Goal: Complete application form

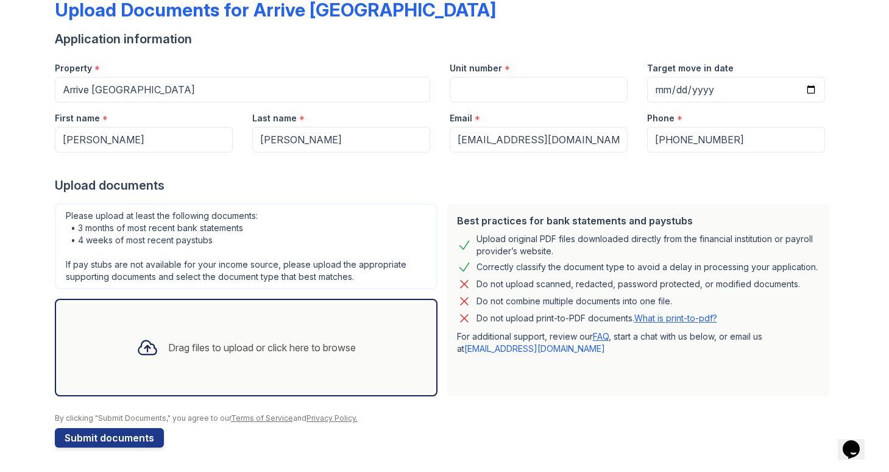
scroll to position [72, 0]
click at [194, 347] on div "Drag files to upload or click here to browse" at bounding box center [262, 347] width 188 height 15
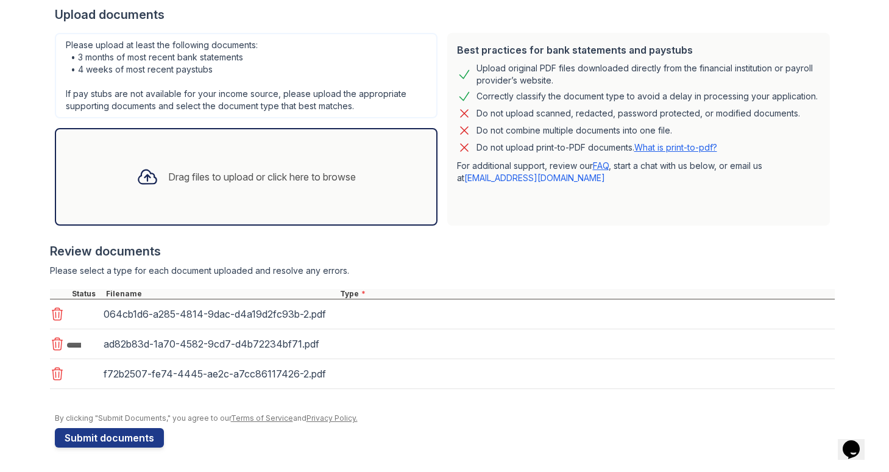
scroll to position [243, 0]
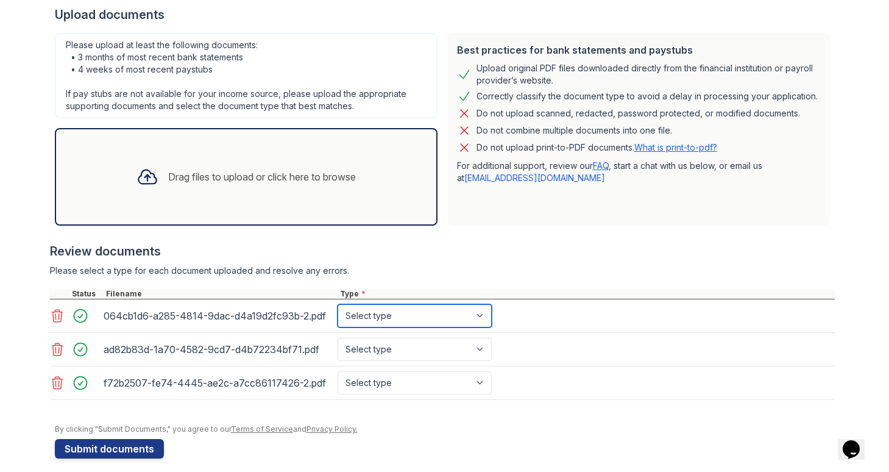
select select "bank_statement"
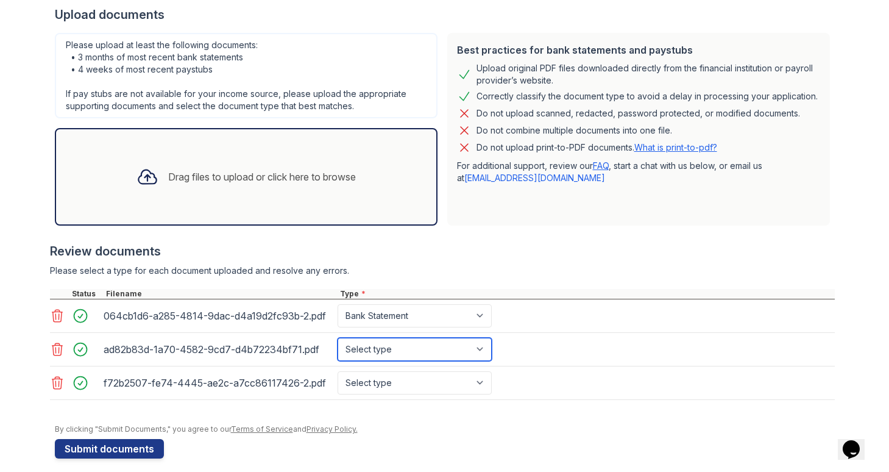
select select "bank_statement"
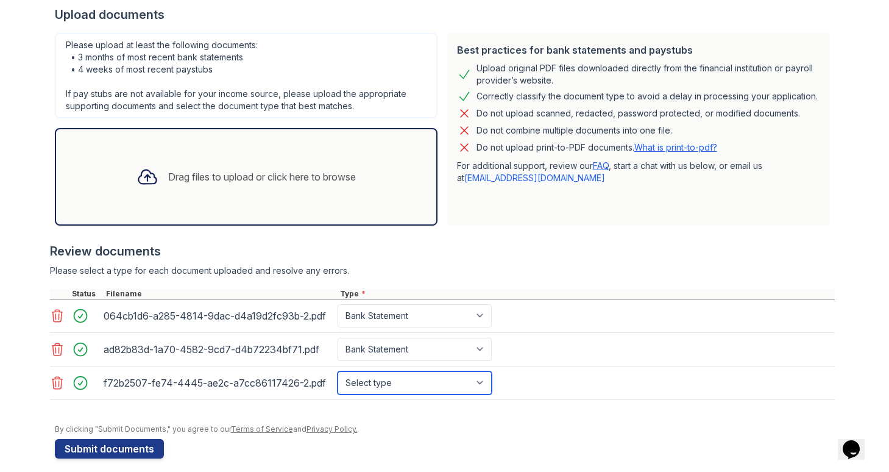
select select "bank_statement"
click at [411, 412] on div at bounding box center [445, 418] width 780 height 12
click at [243, 188] on div "Drag files to upload or click here to browse" at bounding box center [246, 176] width 239 height 41
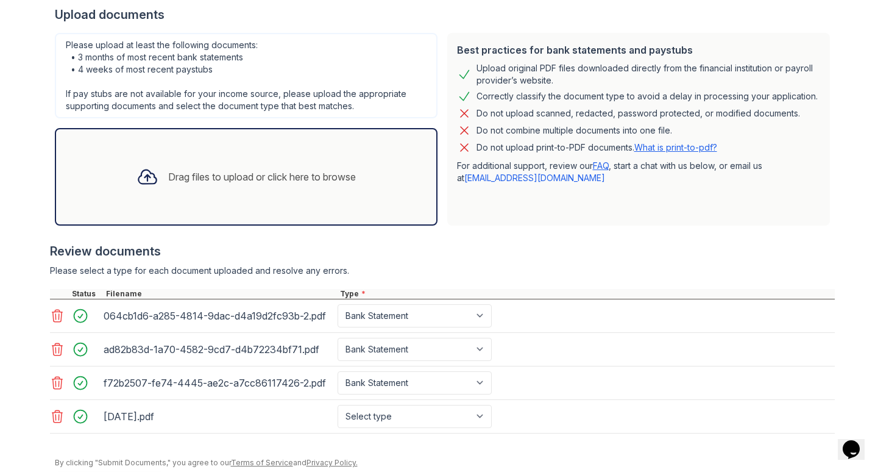
click at [251, 196] on div "Drag files to upload or click here to browse" at bounding box center [246, 176] width 239 height 41
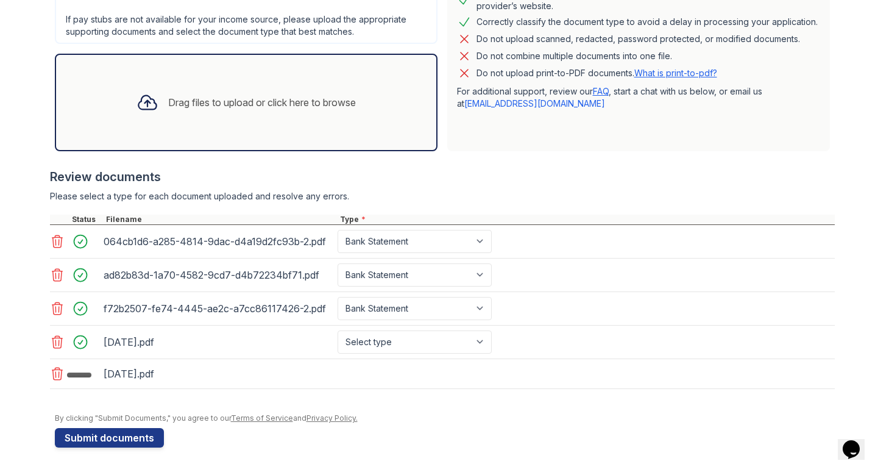
scroll to position [317, 0]
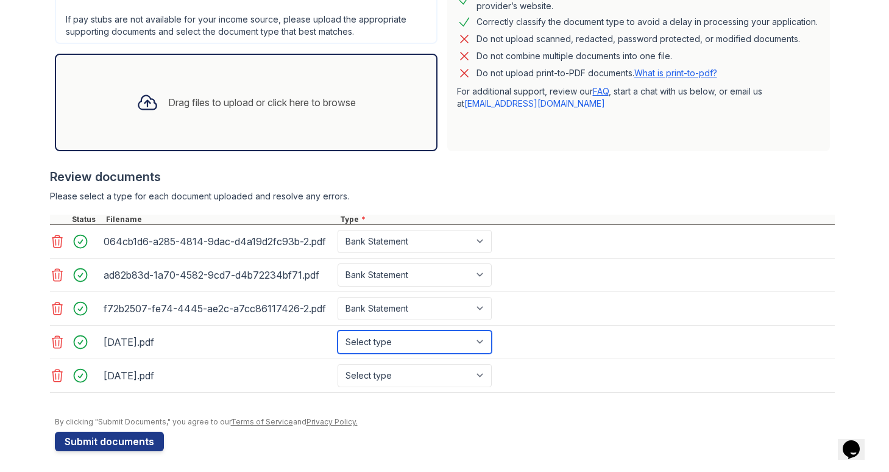
select select "paystub"
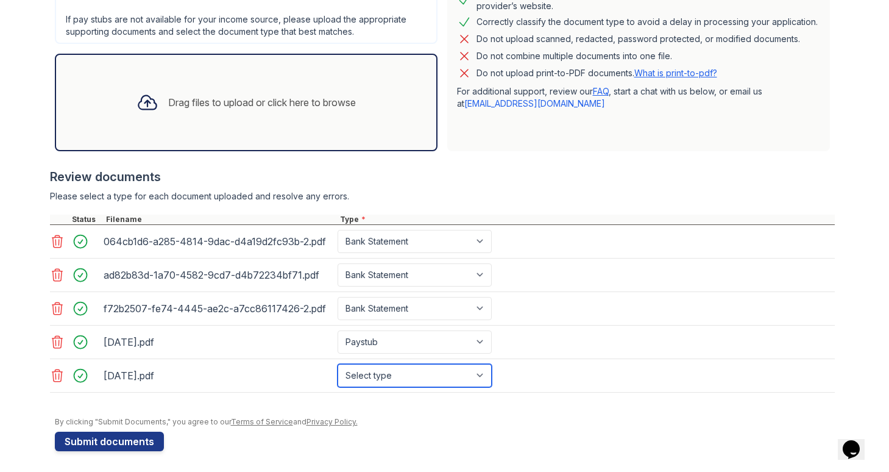
select select "paystub"
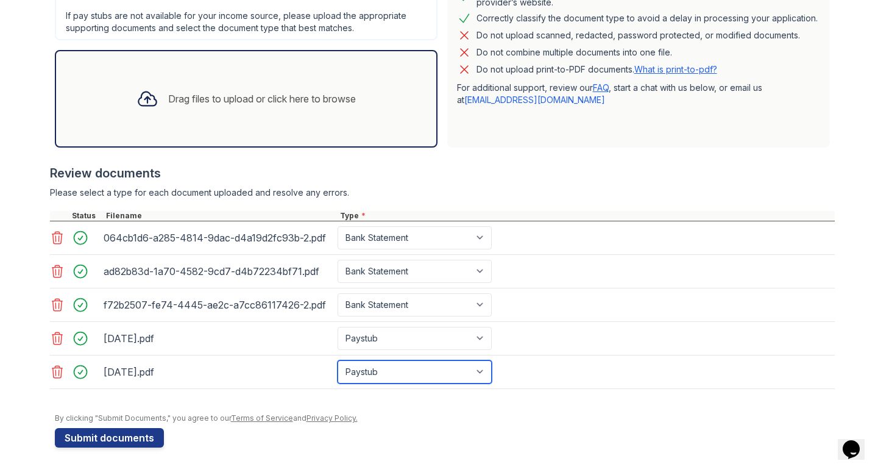
scroll to position [321, 0]
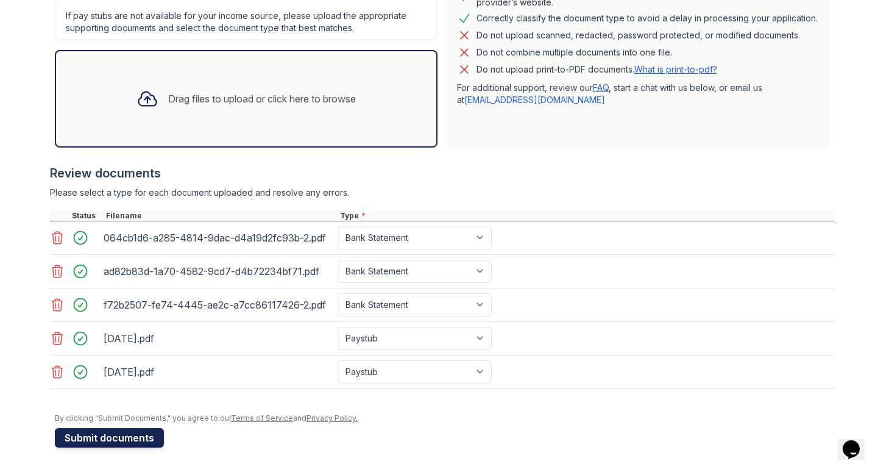
click at [118, 438] on button "Submit documents" at bounding box center [109, 438] width 109 height 20
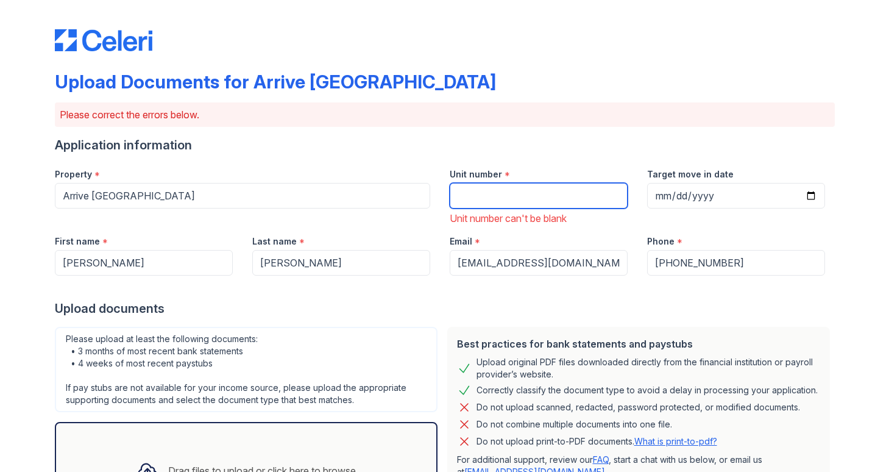
click at [537, 196] on input "Unit number" at bounding box center [539, 196] width 178 height 26
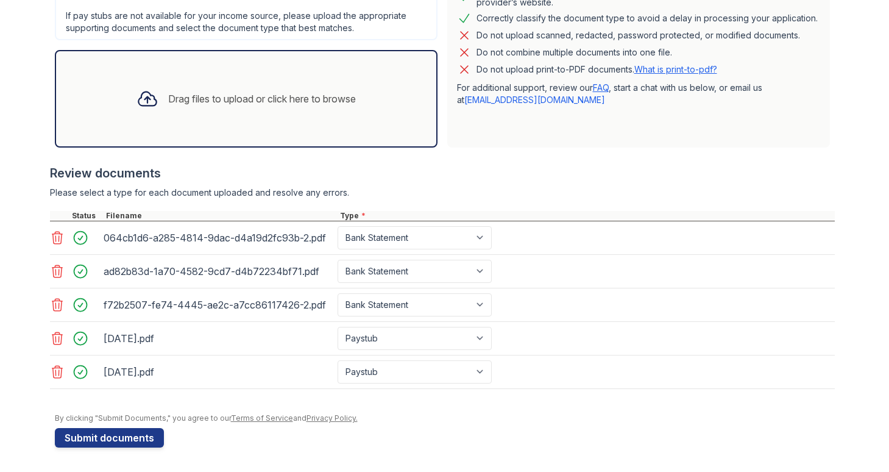
scroll to position [372, 0]
type input "1905"
click at [476, 441] on form "Application information Property * Arrive [GEOGRAPHIC_DATA] Unit number * 1905 …" at bounding box center [445, 106] width 780 height 683
click at [90, 439] on button "Submit documents" at bounding box center [109, 438] width 109 height 20
